Goal: Find specific page/section: Find specific page/section

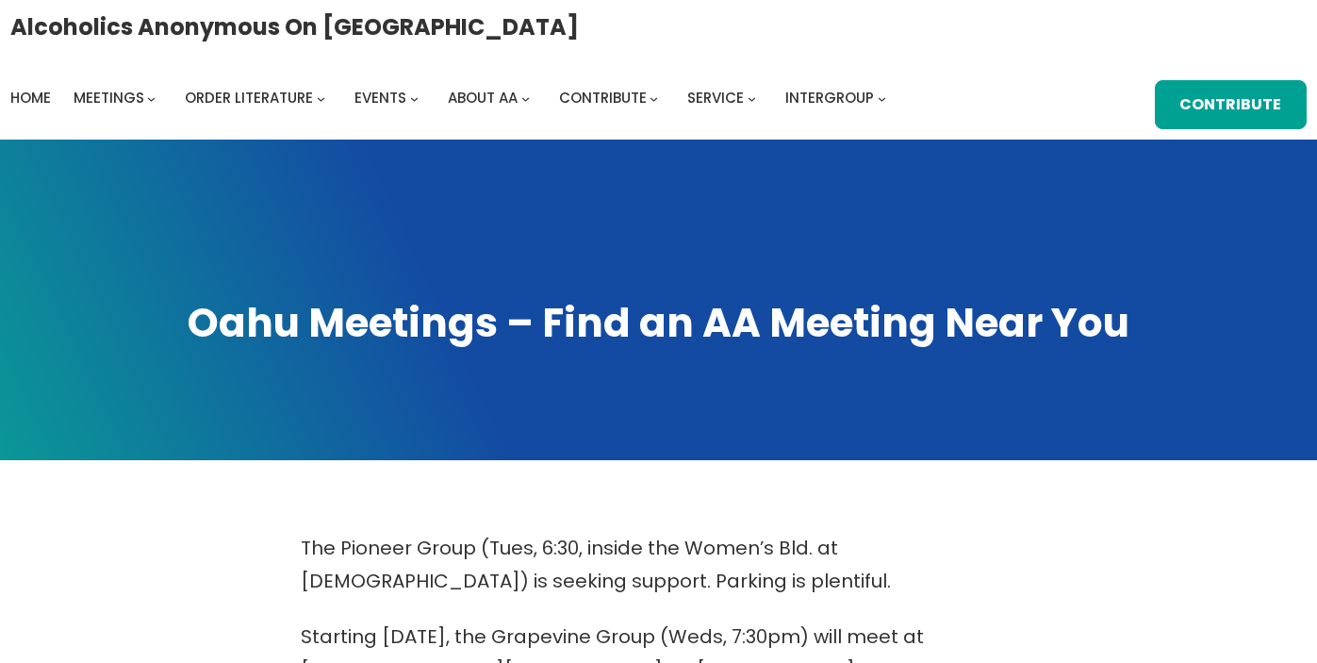
scroll to position [917, 0]
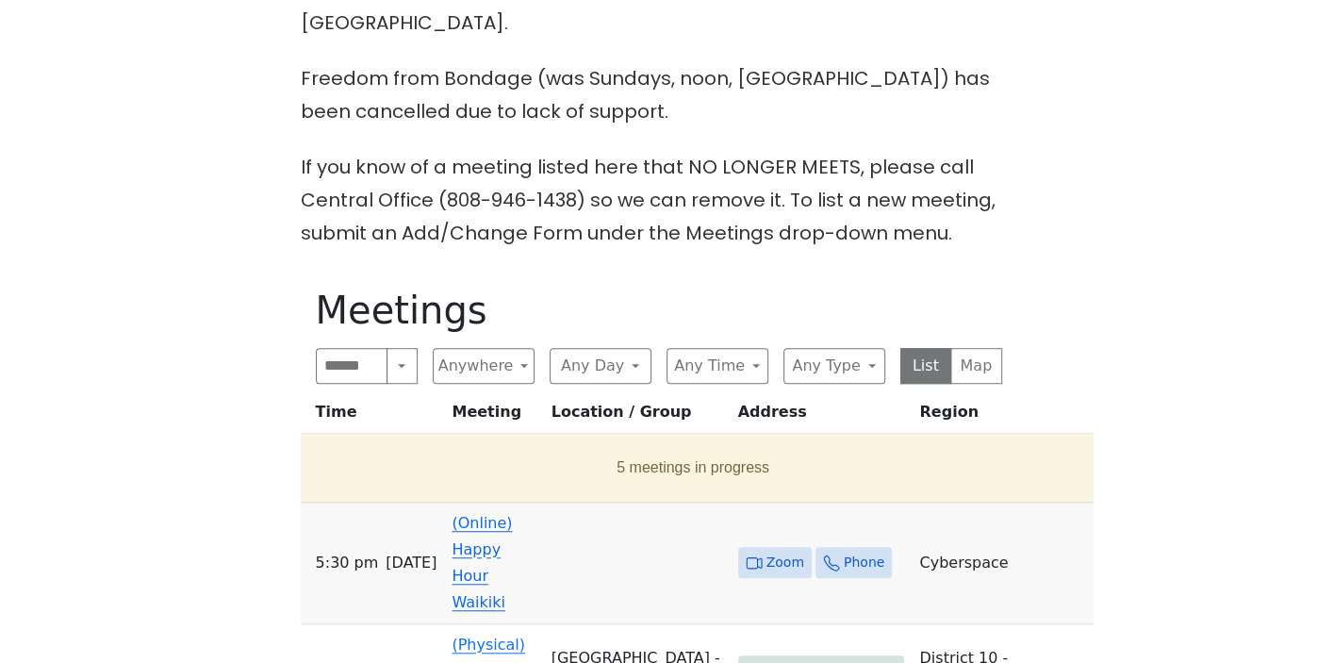
click at [512, 514] on link "(Online) Happy Hour Waikiki" at bounding box center [482, 562] width 60 height 97
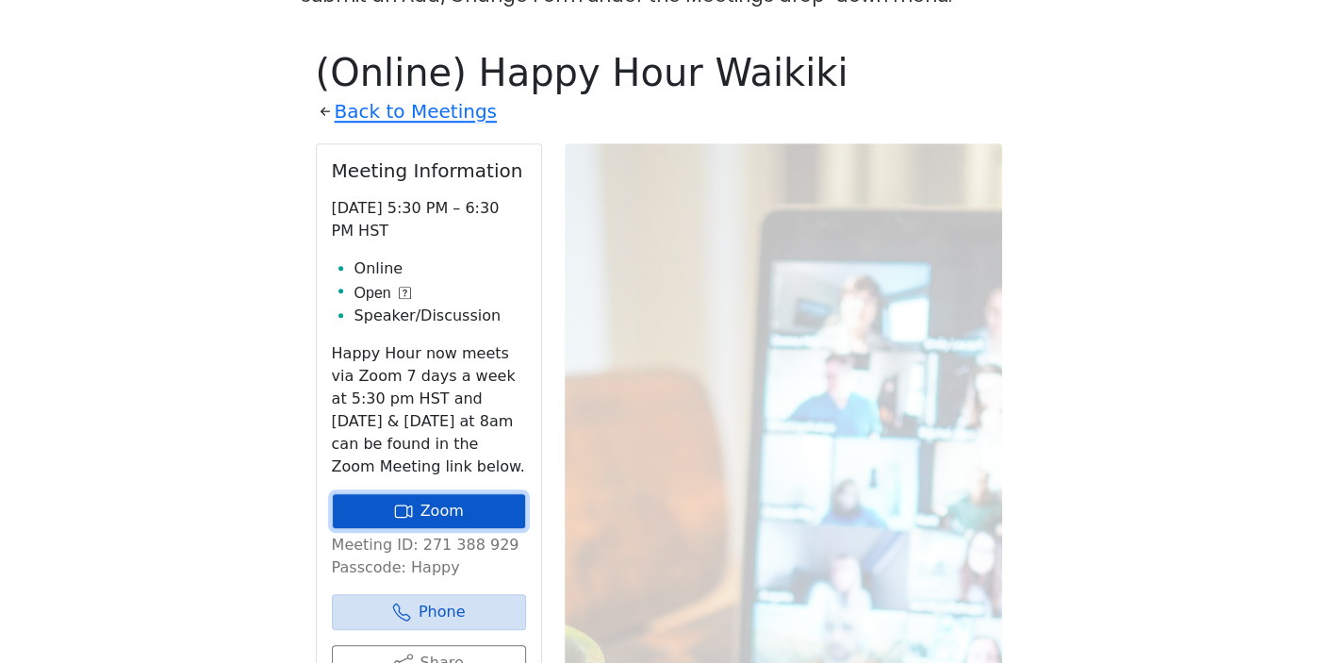
click at [445, 493] on link "Zoom" at bounding box center [429, 511] width 194 height 36
